Goal: Task Accomplishment & Management: Complete application form

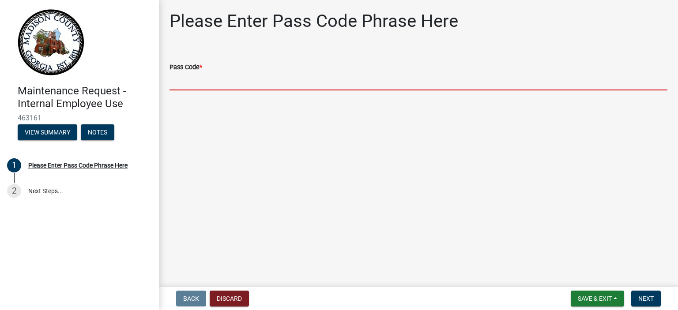
click at [222, 73] on input "Pass Code *" at bounding box center [418, 81] width 498 height 18
type input "BGMR2025"
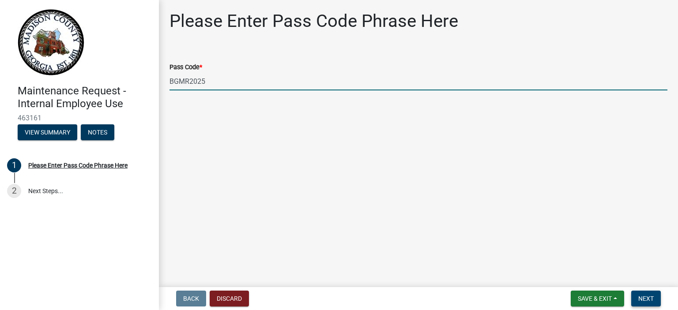
click at [646, 297] on span "Next" at bounding box center [645, 298] width 15 height 7
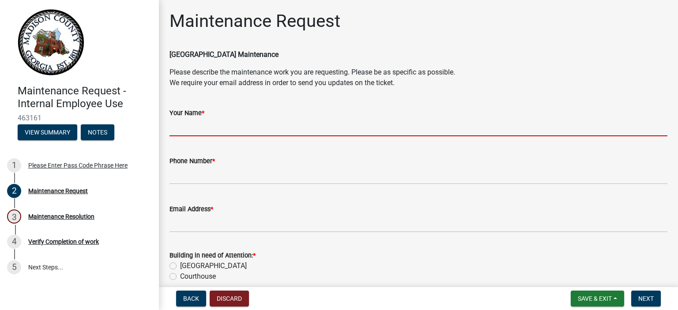
click at [217, 120] on input "Your Name *" at bounding box center [418, 127] width 498 height 18
type input "[PERSON_NAME]"
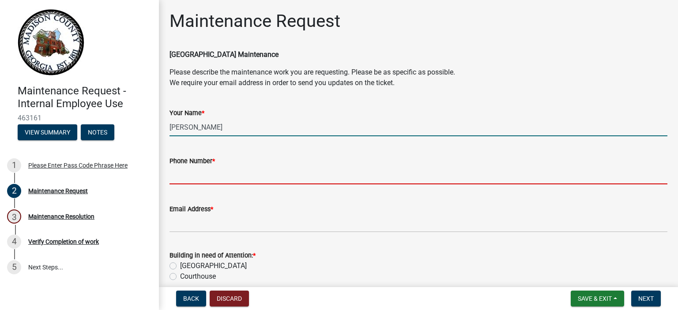
type input "7063404237"
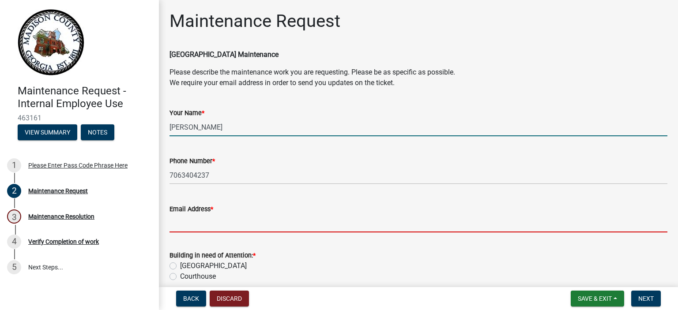
type input "[PERSON_NAME][EMAIL_ADDRESS][PERSON_NAME][DOMAIN_NAME]"
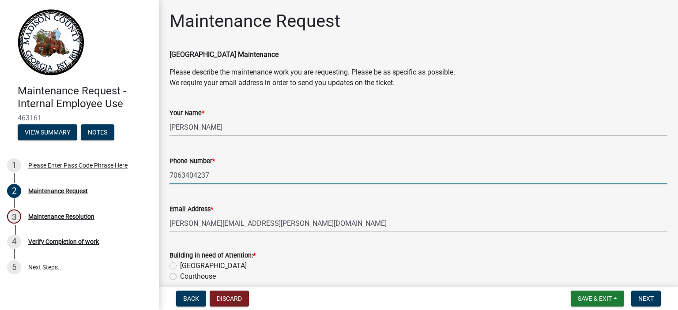
drag, startPoint x: 216, startPoint y: 174, endPoint x: 182, endPoint y: 172, distance: 34.0
click at [182, 172] on input "7063404237" at bounding box center [418, 175] width 498 height 18
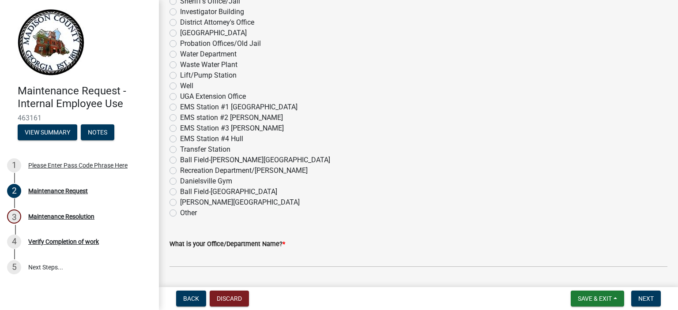
scroll to position [397, 0]
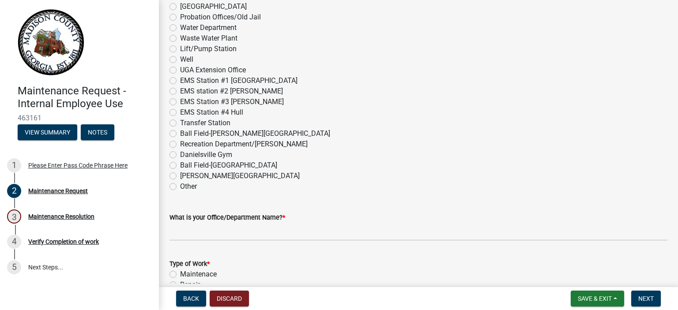
type input "7062471446"
click at [180, 187] on label "Other" at bounding box center [188, 186] width 17 height 11
click at [180, 187] on input "Other" at bounding box center [183, 184] width 6 height 6
radio input "true"
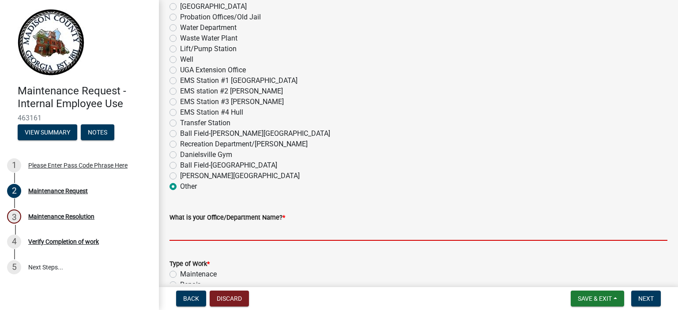
click at [286, 230] on input "What is your Office/Department Name? *" at bounding box center [418, 232] width 498 height 18
type input "Madison IDD Fine Finish"
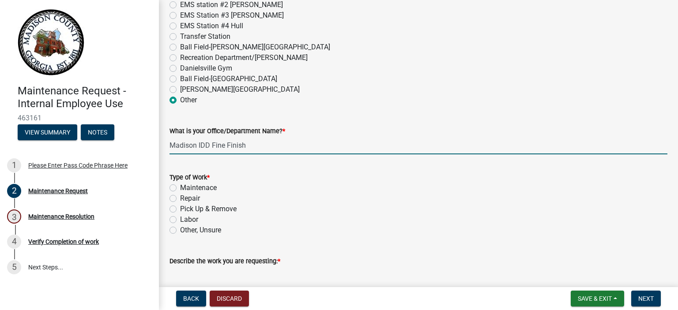
scroll to position [485, 0]
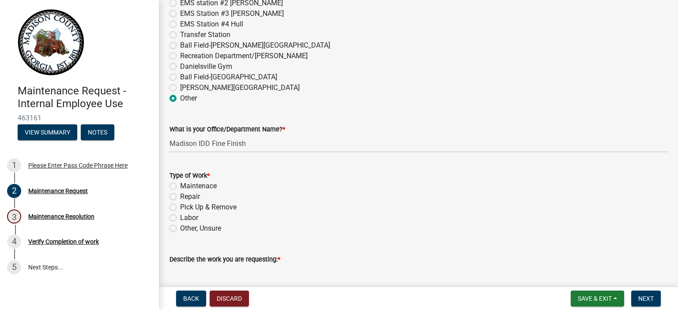
click at [180, 197] on label "Repair" at bounding box center [190, 196] width 20 height 11
click at [180, 197] on input "Repair" at bounding box center [183, 194] width 6 height 6
radio input "true"
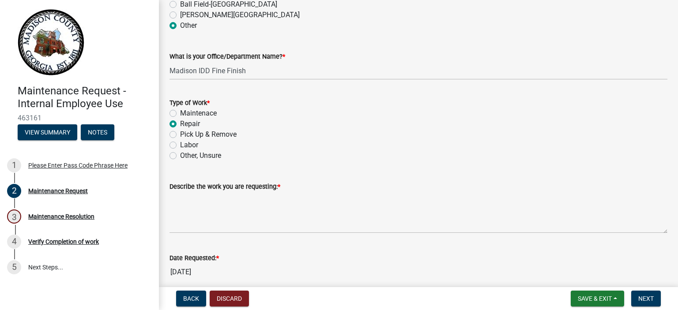
scroll to position [573, 0]
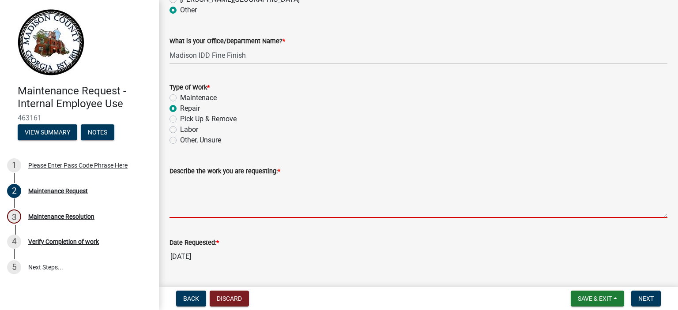
click at [193, 206] on textarea "Describe the work you are requesting: *" at bounding box center [418, 196] width 498 height 41
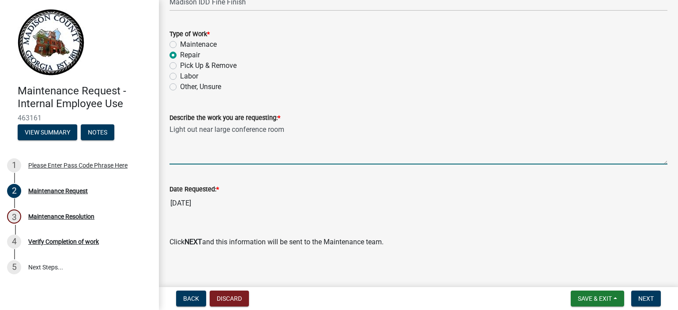
scroll to position [632, 0]
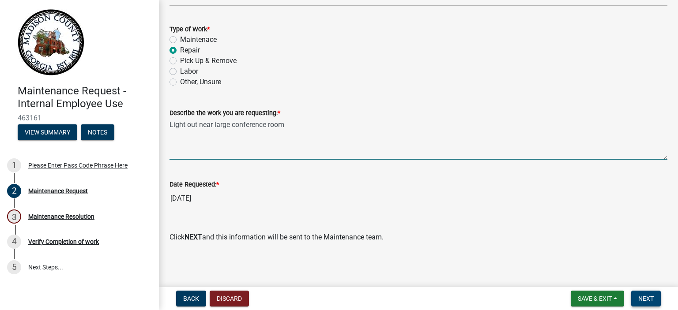
type textarea "Light out near large conference room"
click at [643, 298] on span "Next" at bounding box center [645, 298] width 15 height 7
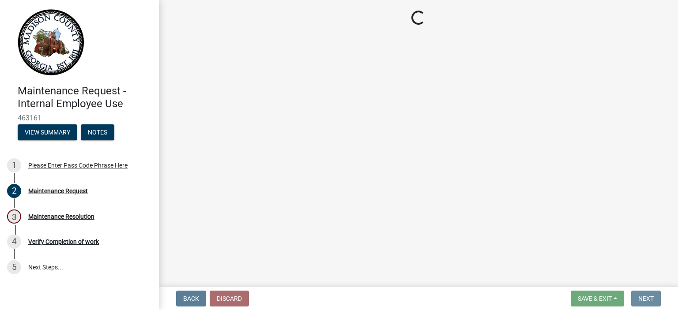
scroll to position [0, 0]
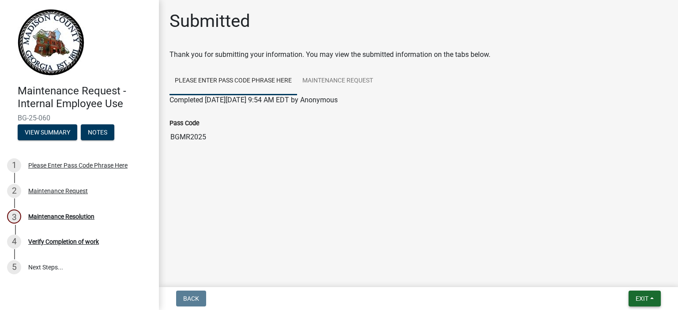
click at [637, 298] on span "Exit" at bounding box center [641, 298] width 13 height 7
click at [619, 275] on button "Save & Exit" at bounding box center [625, 275] width 71 height 21
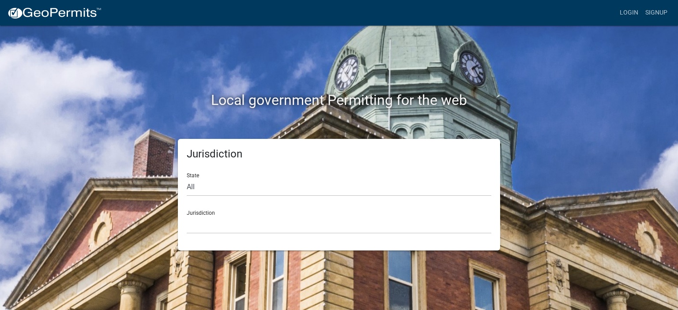
click at [312, 58] on div "Local government Permitting for the web" at bounding box center [338, 82] width 503 height 113
